Goal: Information Seeking & Learning: Find specific fact

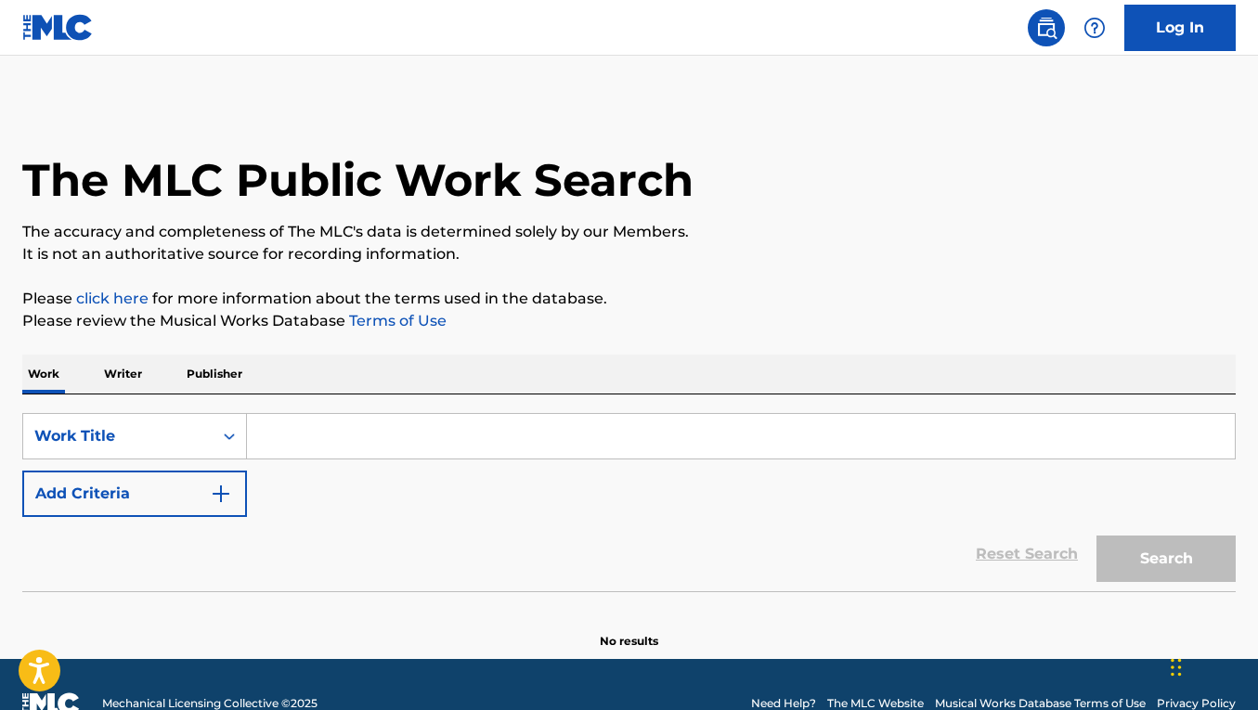
click at [344, 421] on input "Search Form" at bounding box center [741, 436] width 988 height 45
paste input "READY OR NOT"
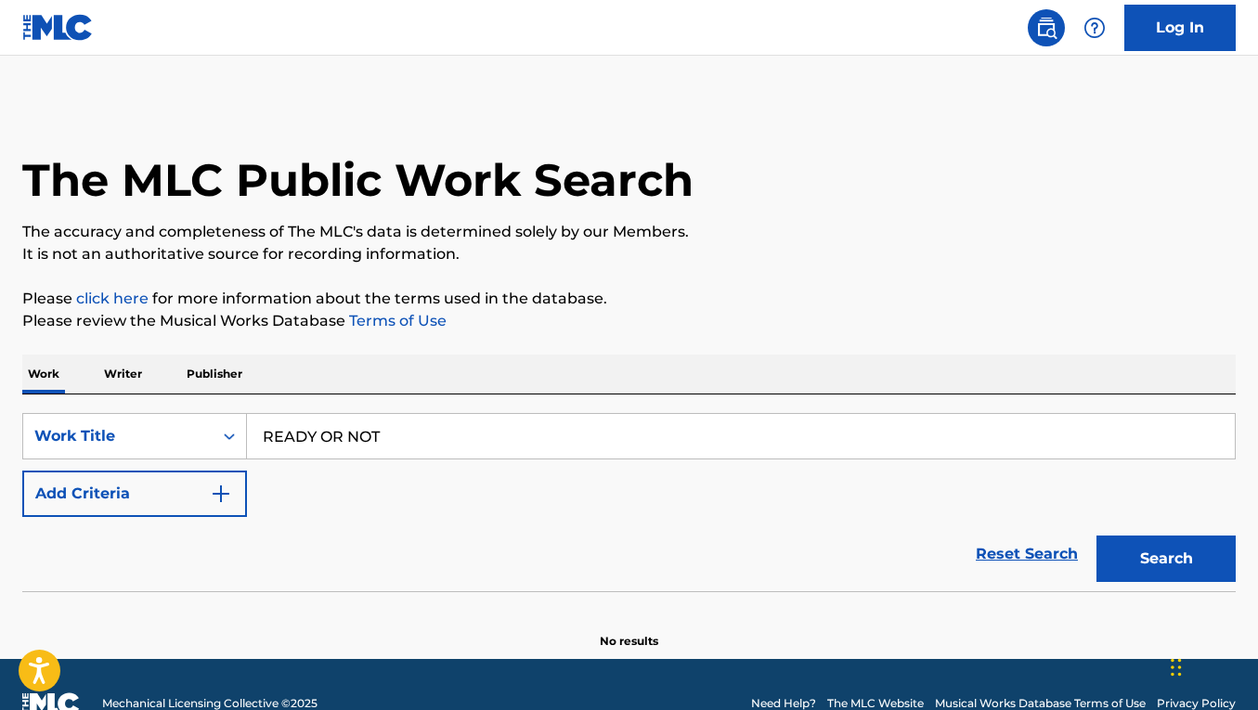
scroll to position [38, 0]
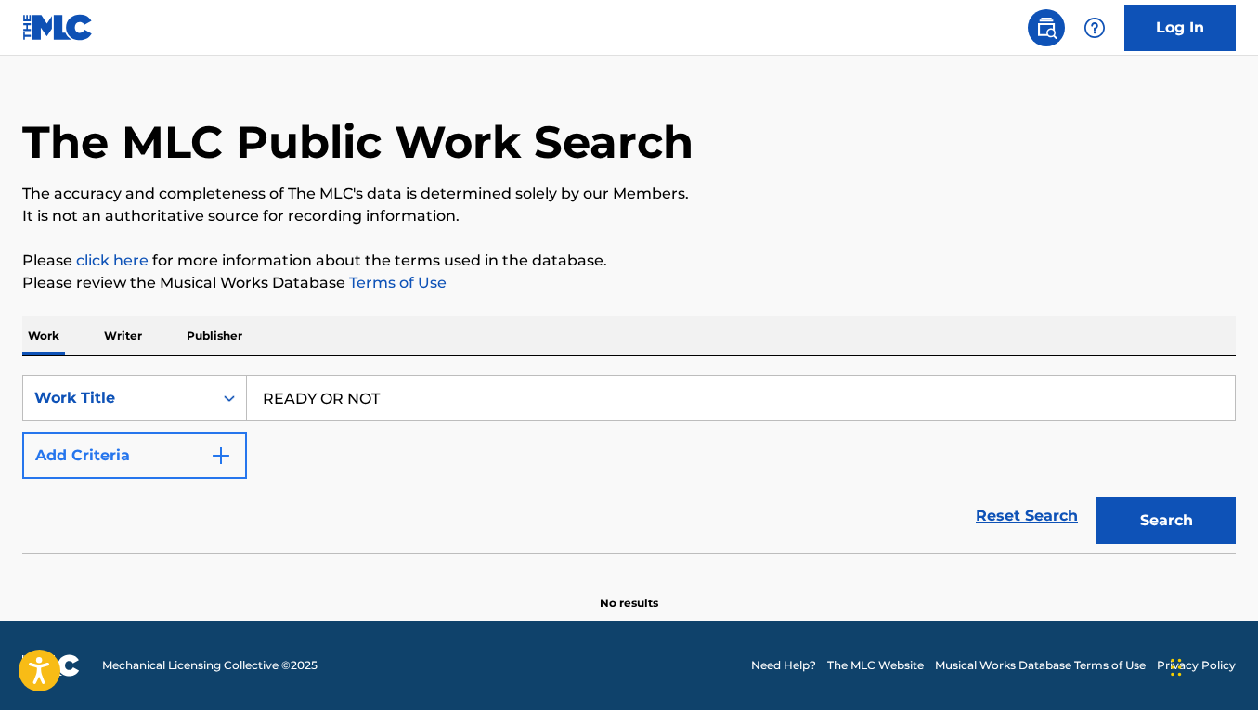
type input "READY OR NOT"
click at [66, 460] on button "Add Criteria" at bounding box center [134, 456] width 225 height 46
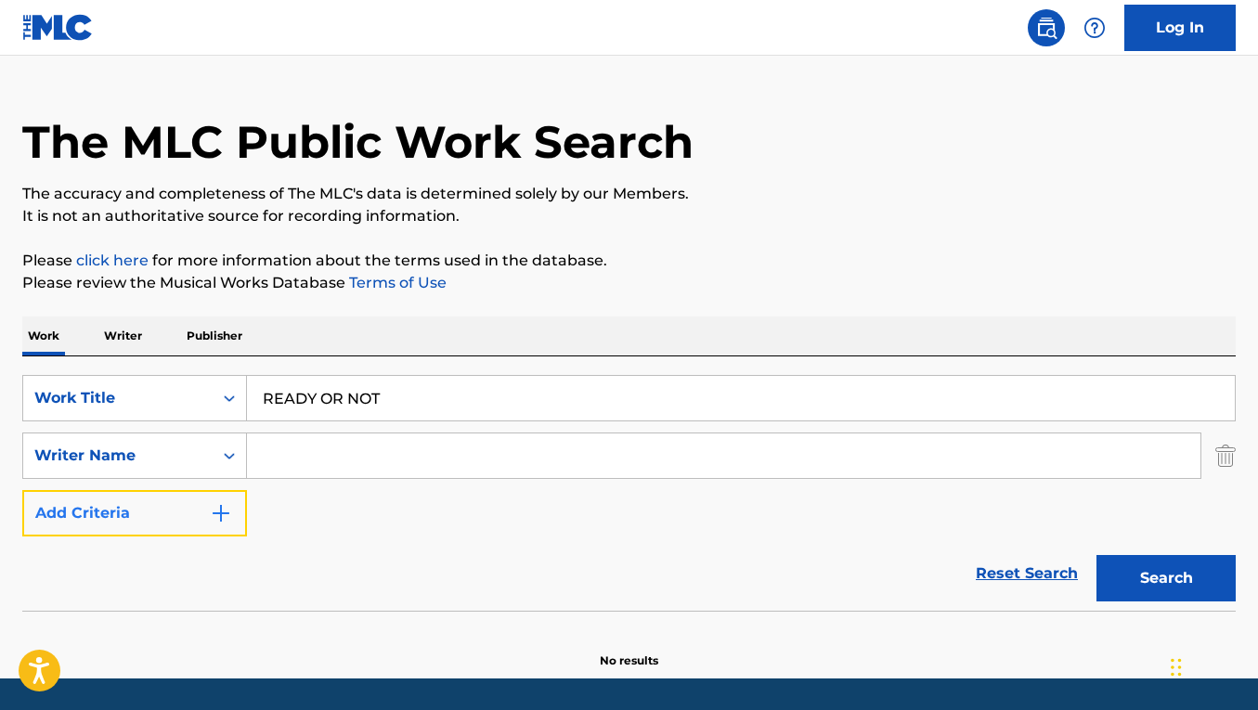
scroll to position [96, 0]
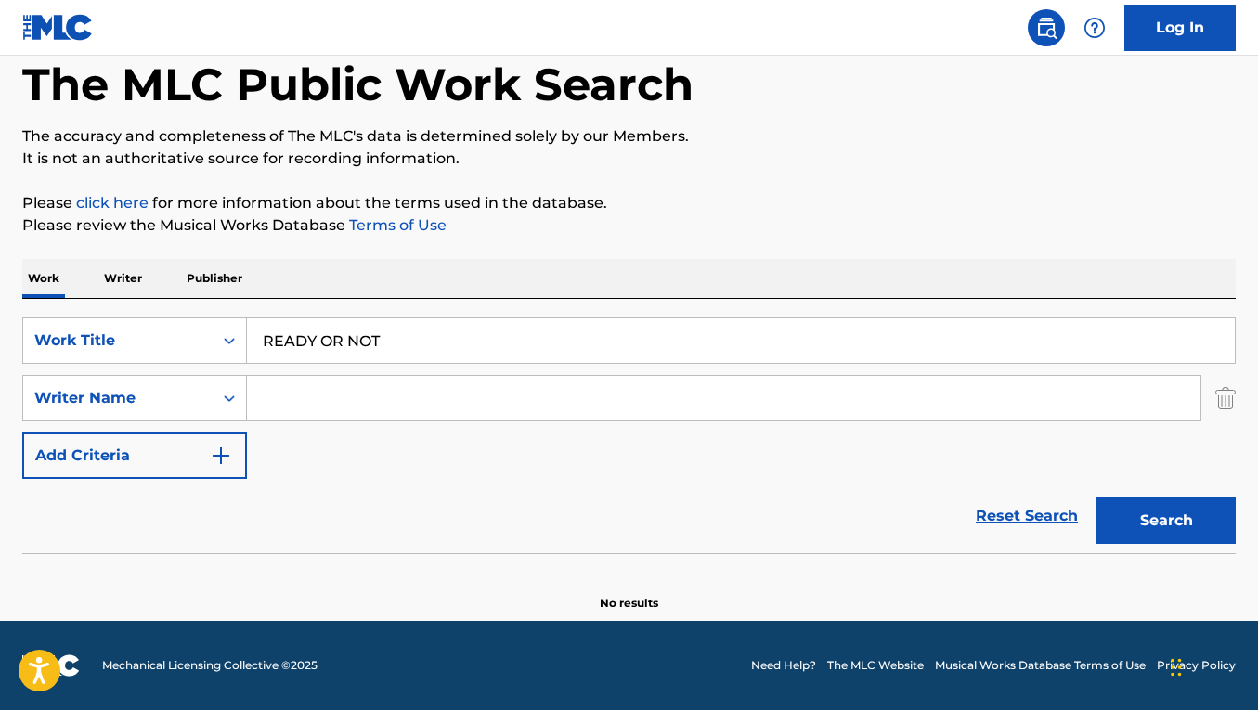
click at [344, 396] on input "Search Form" at bounding box center [724, 398] width 954 height 45
paste input "[PERSON_NAME]"
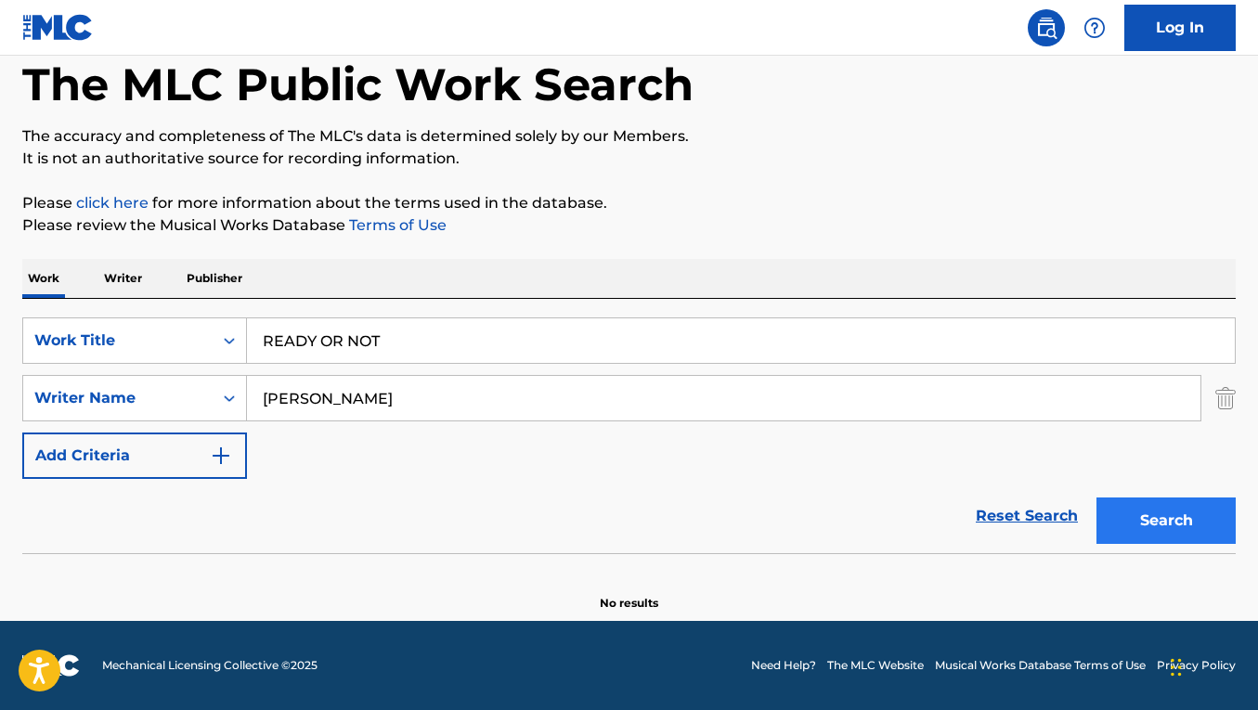
type input "[PERSON_NAME]"
click at [1160, 539] on button "Search" at bounding box center [1166, 521] width 139 height 46
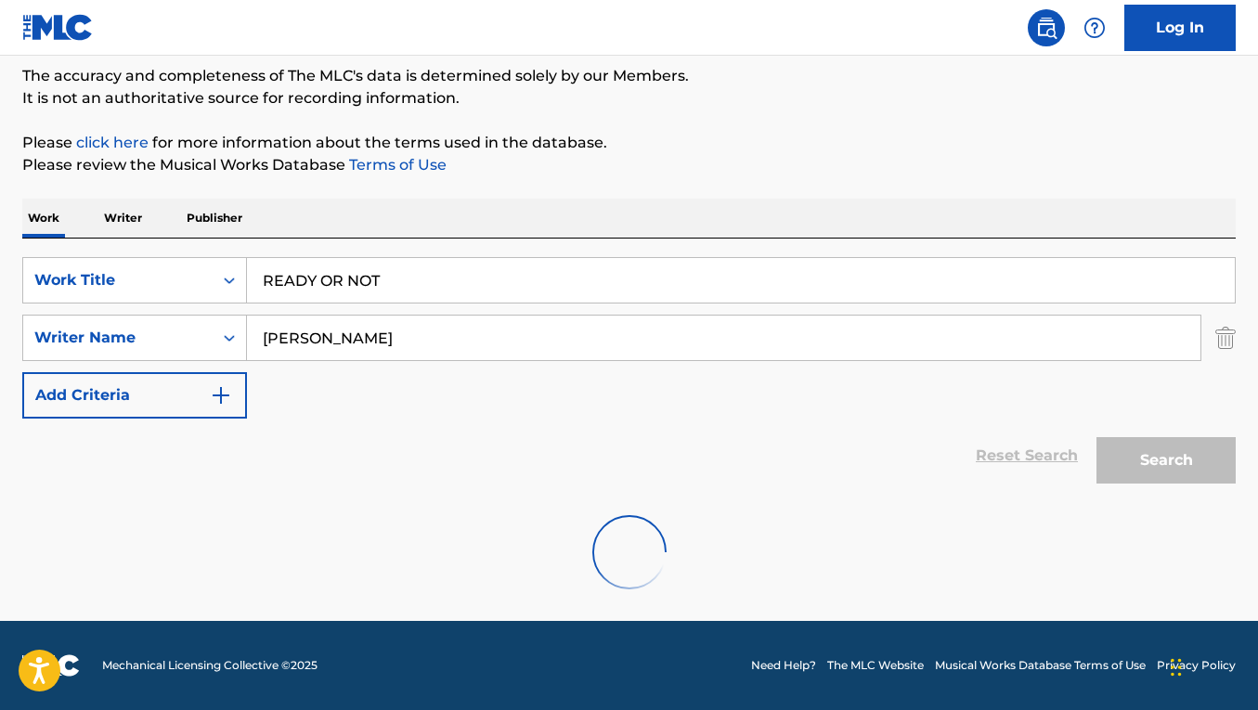
scroll to position [159, 0]
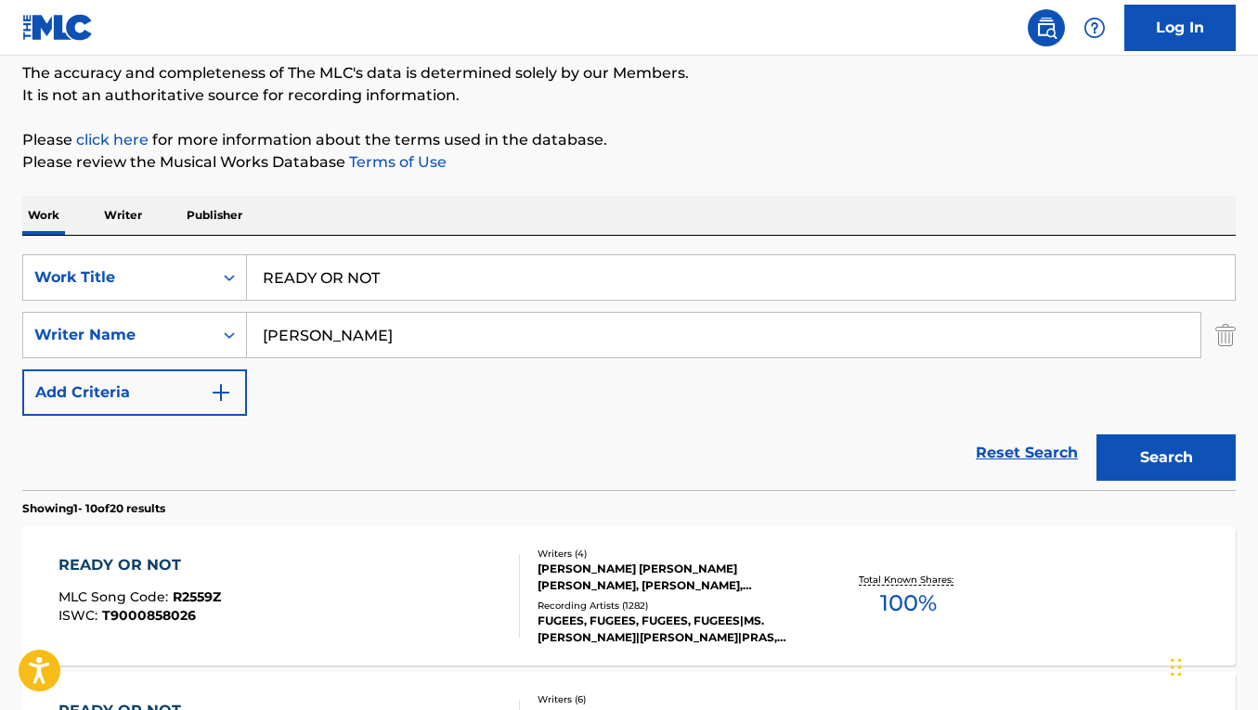
click at [411, 545] on div "READY OR NOT MLC Song Code : R2559Z ISWC : T9000858026 Writers ( 4 ) [PERSON_NA…" at bounding box center [629, 595] width 1214 height 139
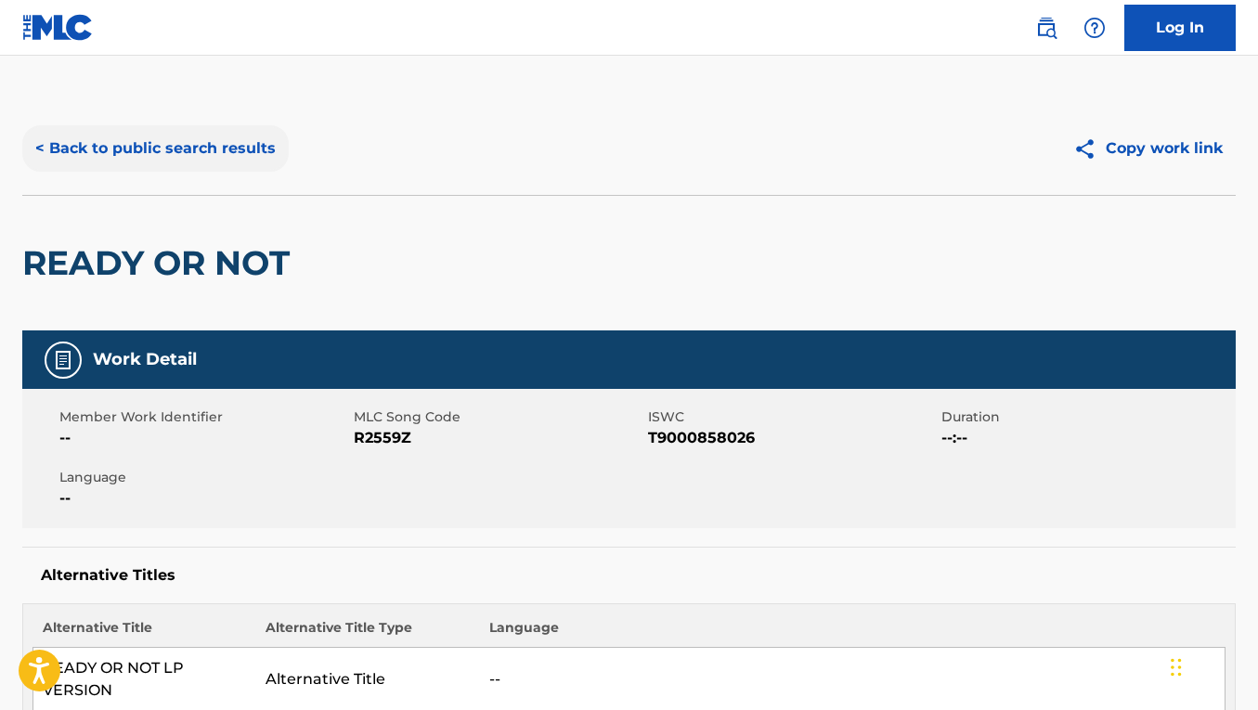
click at [100, 158] on button "< Back to public search results" at bounding box center [155, 148] width 266 height 46
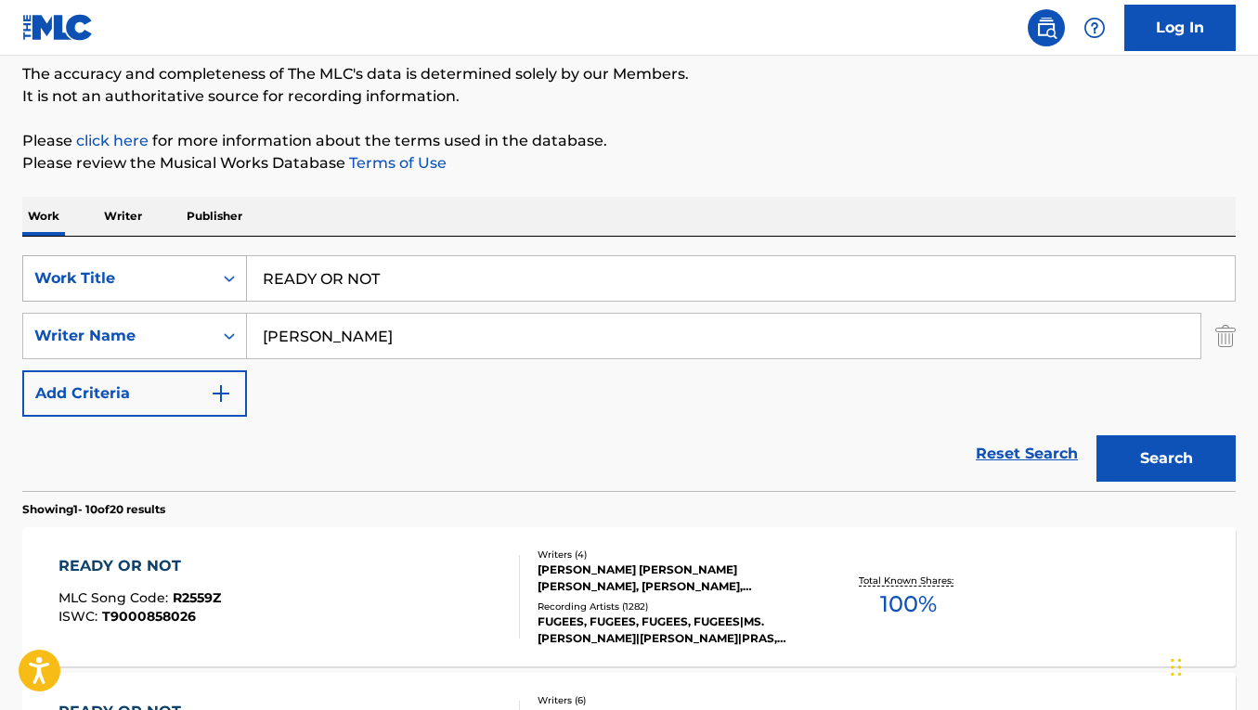
drag, startPoint x: 404, startPoint y: 277, endPoint x: 235, endPoint y: 277, distance: 169.0
click at [235, 277] on div "SearchWithCriteria093baebd-c3d0-42b2-9184-e1efde7ca9e5 Work Title READY OR NOT" at bounding box center [629, 278] width 1214 height 46
paste input "THIS IS [GEOGRAPHIC_DATA]"
type input "THIS IS [GEOGRAPHIC_DATA]"
drag, startPoint x: 384, startPoint y: 346, endPoint x: 210, endPoint y: 332, distance: 175.1
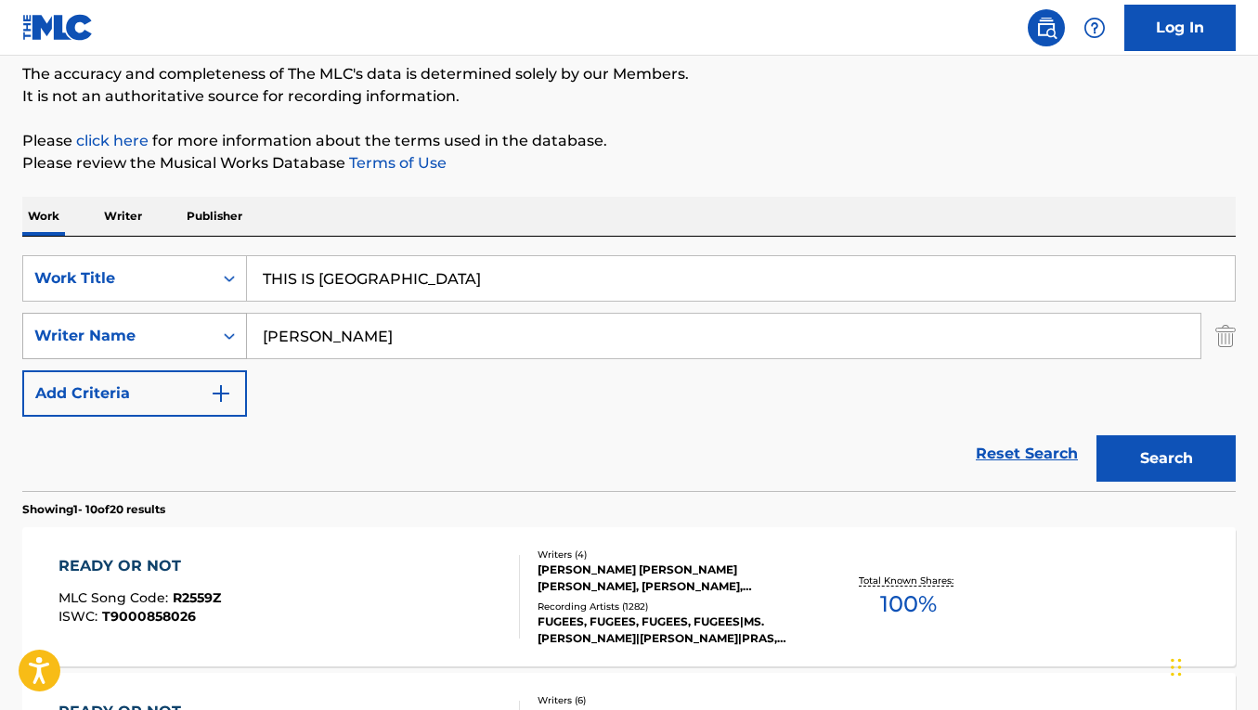
click at [210, 332] on div "SearchWithCriteriacb8bd64c-82ea-4ef3-9244-501ecdcf24a7 Writer Name WILLIAM HART" at bounding box center [629, 336] width 1214 height 46
paste input "DONALD GLOVER"
type input "DONALD GLOVER"
click at [1097, 435] on button "Search" at bounding box center [1166, 458] width 139 height 46
click at [473, 563] on div "THIS IS AMERICA MLC Song Code : TVFHWZ ISWC : T9244320205" at bounding box center [288, 597] width 461 height 84
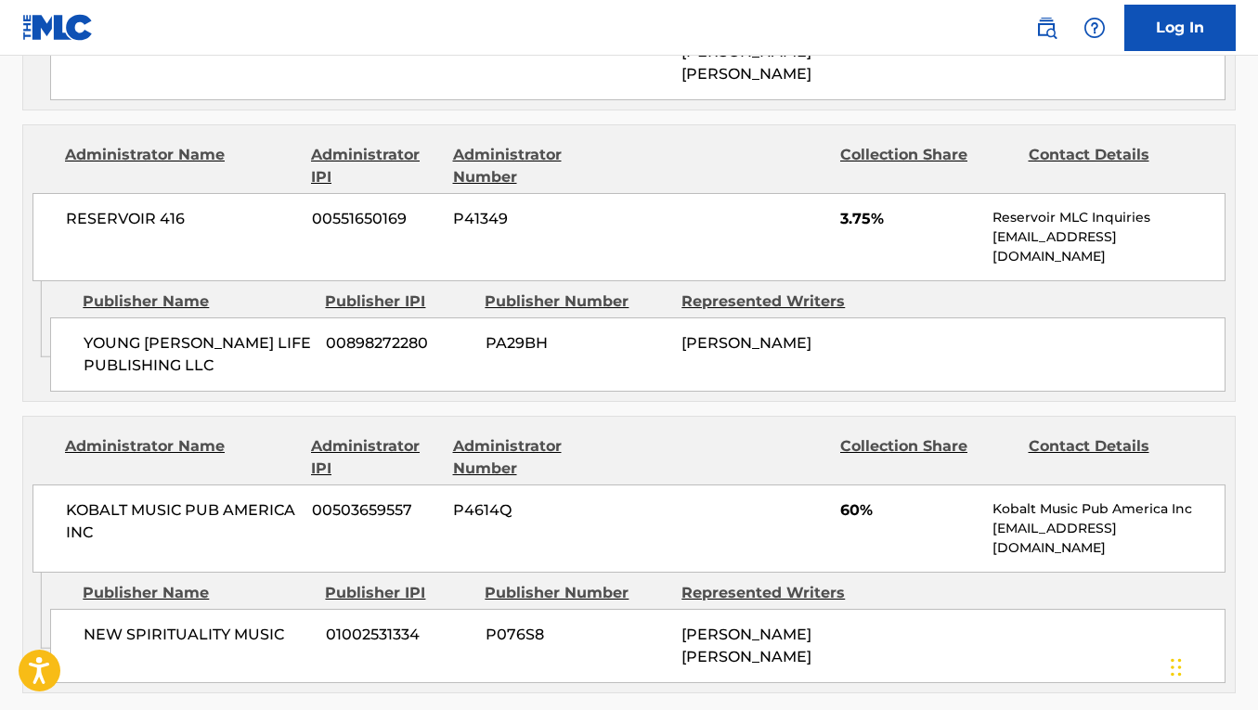
scroll to position [2898, 0]
